Goal: Information Seeking & Learning: Understand process/instructions

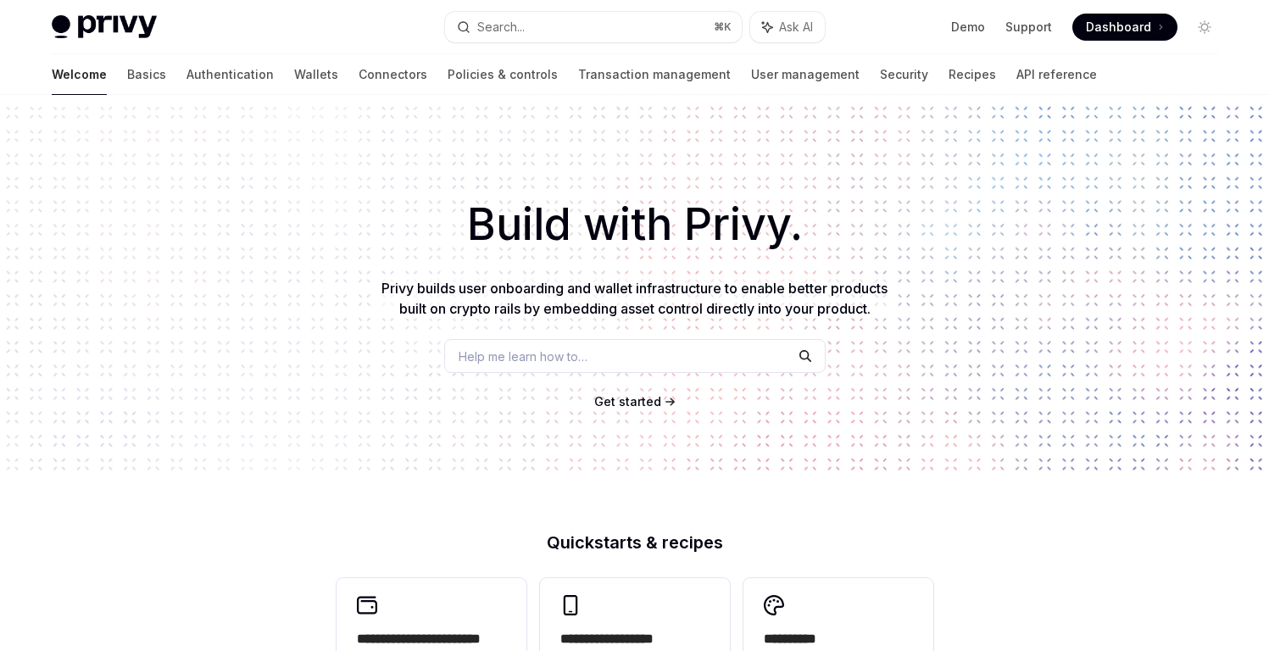
click at [568, 29] on button "Search... ⌘ K" at bounding box center [593, 27] width 297 height 31
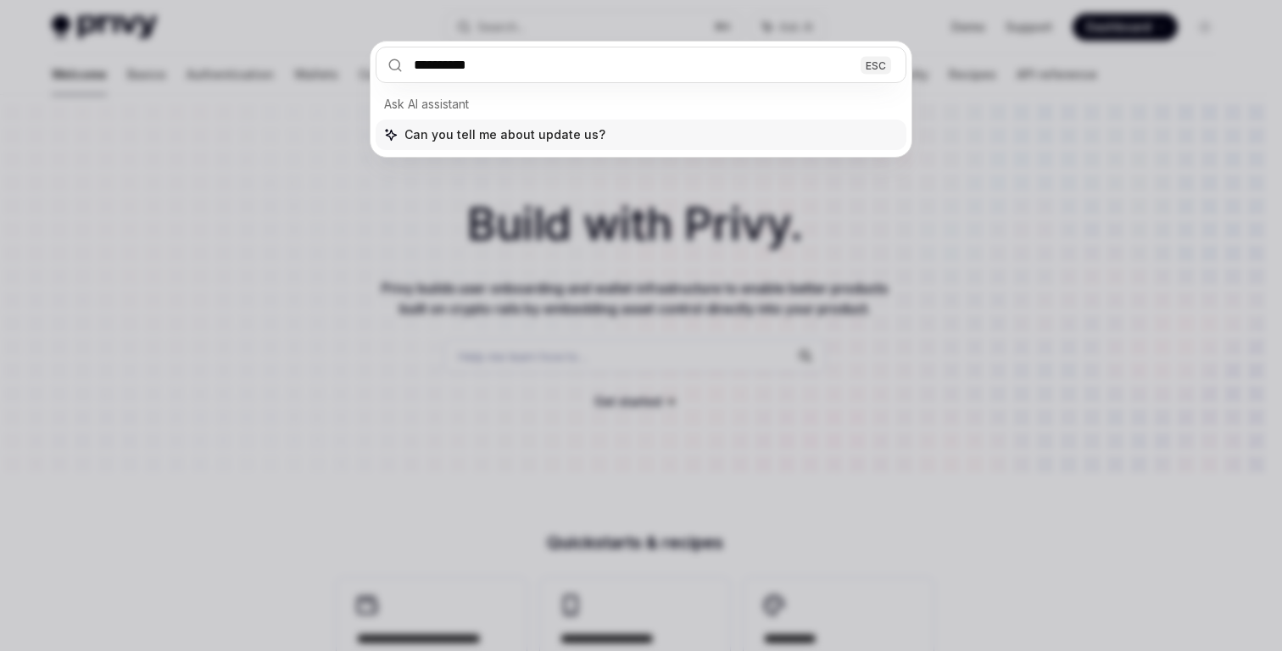
type input "**********"
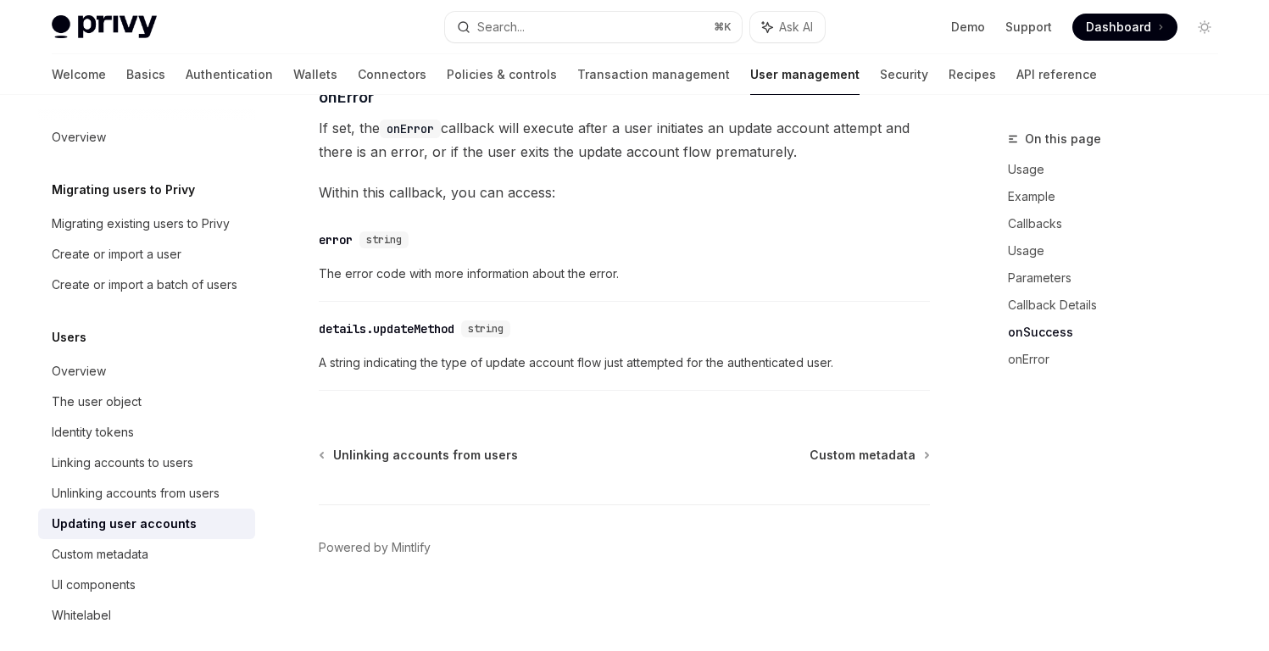
scroll to position [2517, 0]
click at [78, 591] on link "UI components" at bounding box center [146, 585] width 217 height 31
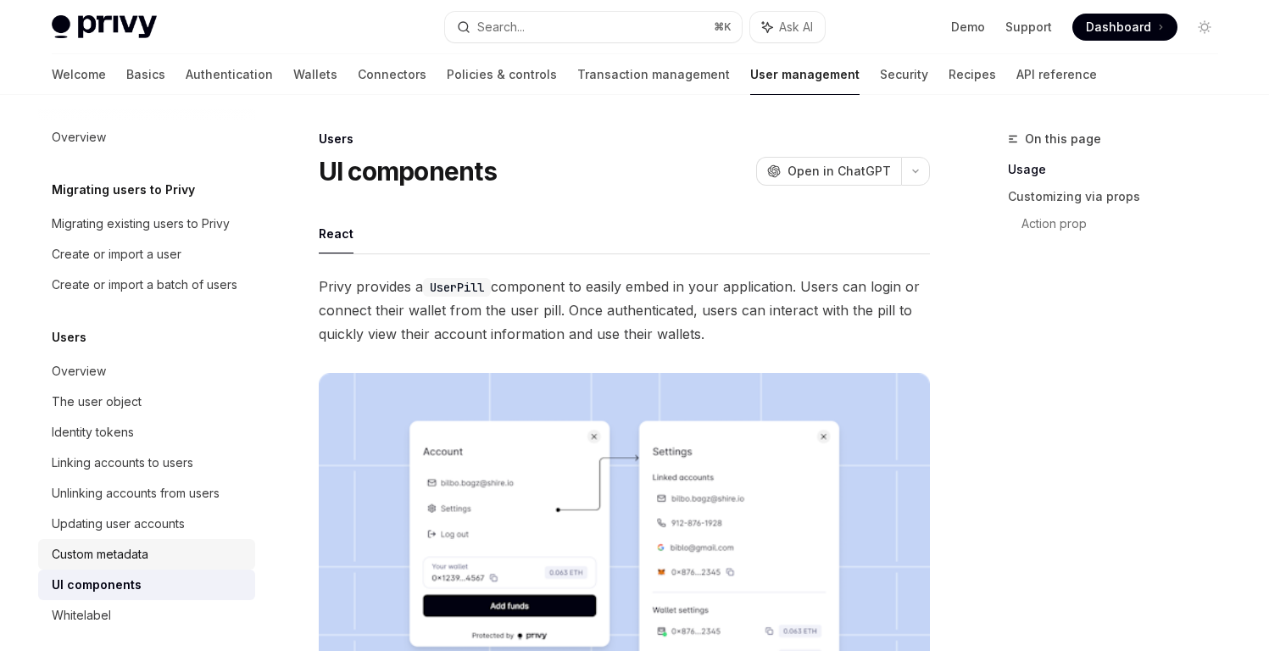
click at [91, 565] on div "Custom metadata" at bounding box center [100, 554] width 97 height 20
type textarea "*"
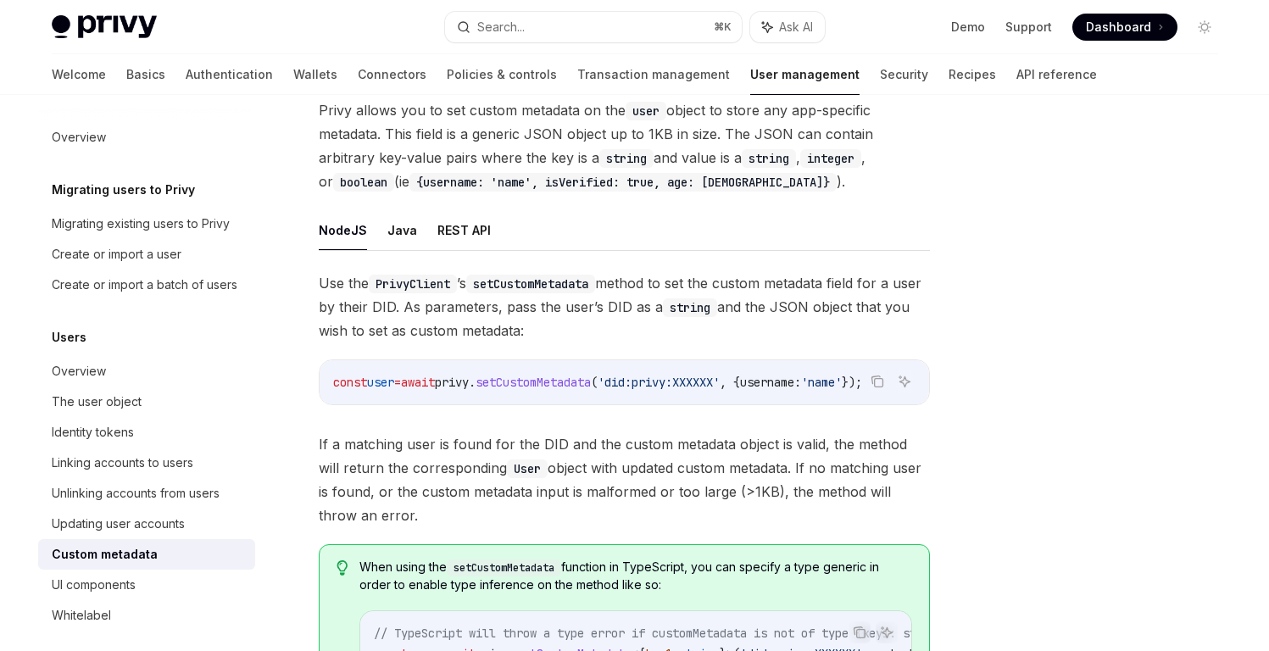
drag, startPoint x: 659, startPoint y: 402, endPoint x: 701, endPoint y: 410, distance: 43.2
click at [701, 404] on div "const user = await privy . setCustomMetadata ( 'did:privy:XXXXXX' , { username:…" at bounding box center [625, 382] width 610 height 44
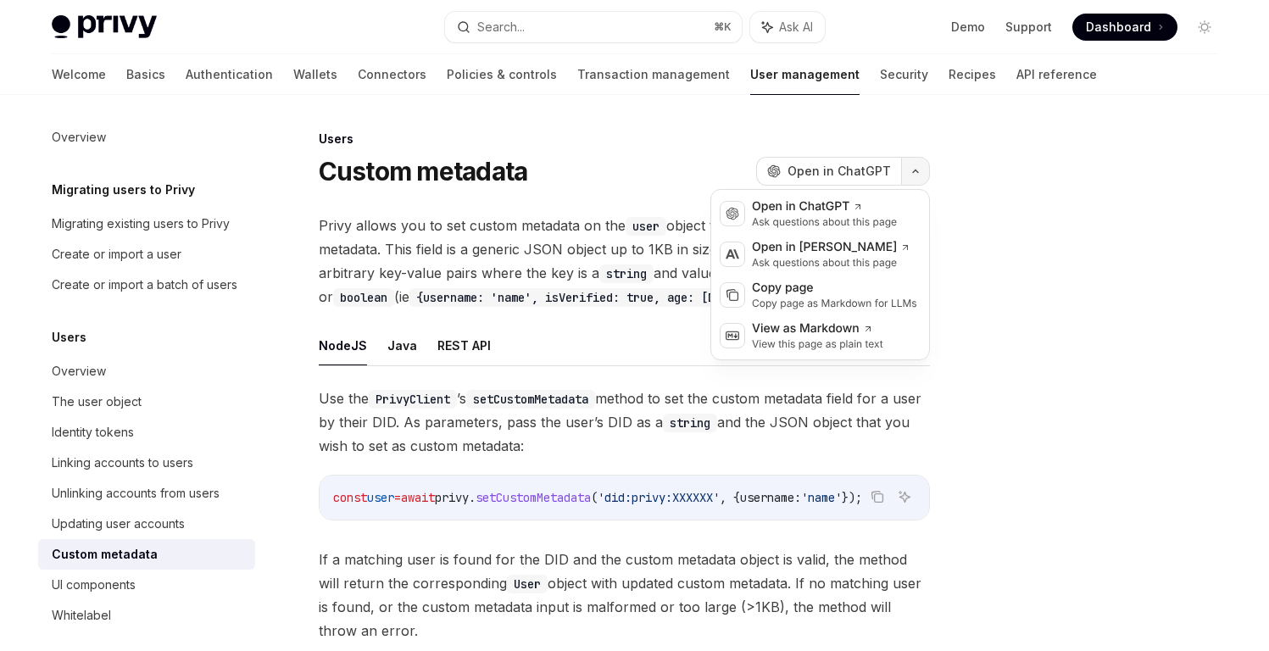
click at [919, 174] on icon "button" at bounding box center [916, 171] width 20 height 7
click at [795, 293] on div "Copy page" at bounding box center [834, 288] width 165 height 17
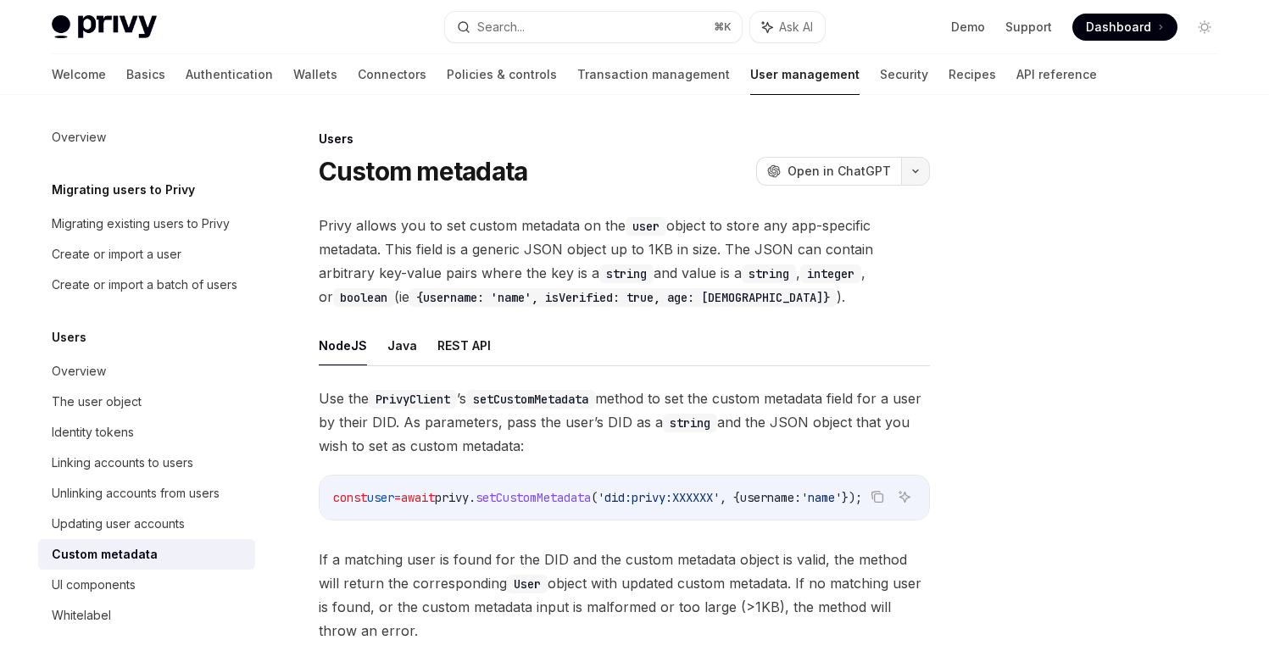
click at [902, 170] on button "button" at bounding box center [915, 171] width 29 height 29
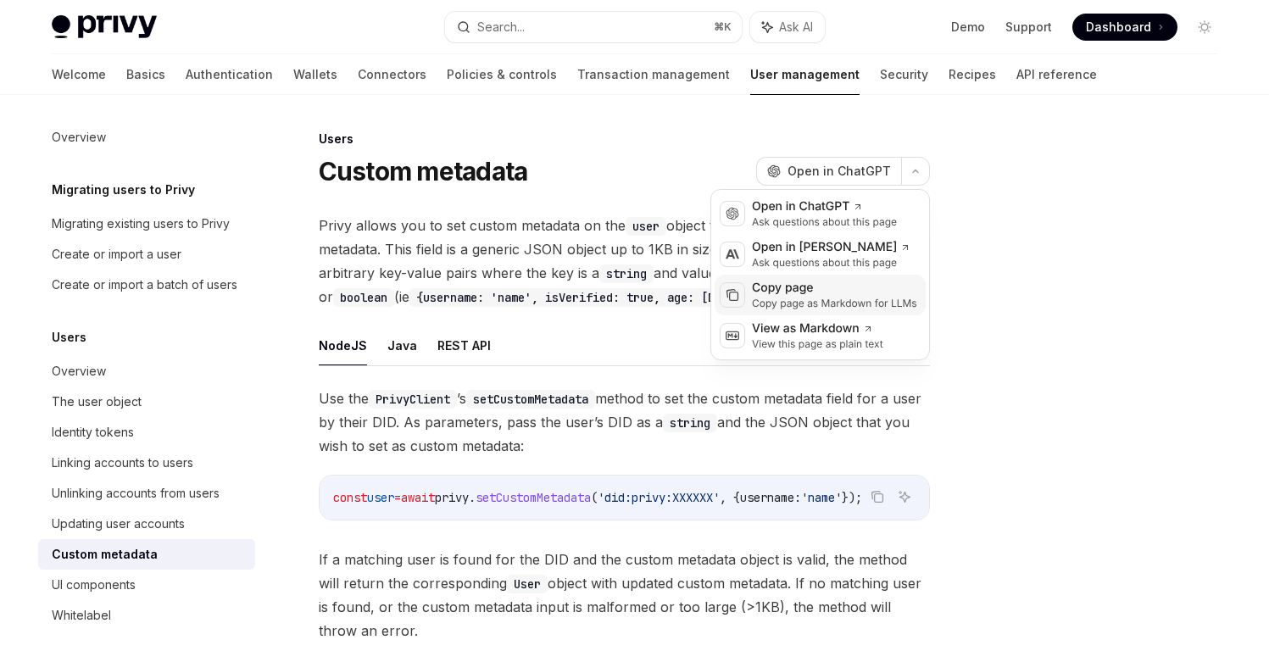
click at [810, 296] on div "Copy page" at bounding box center [834, 288] width 165 height 17
